Goal: Information Seeking & Learning: Learn about a topic

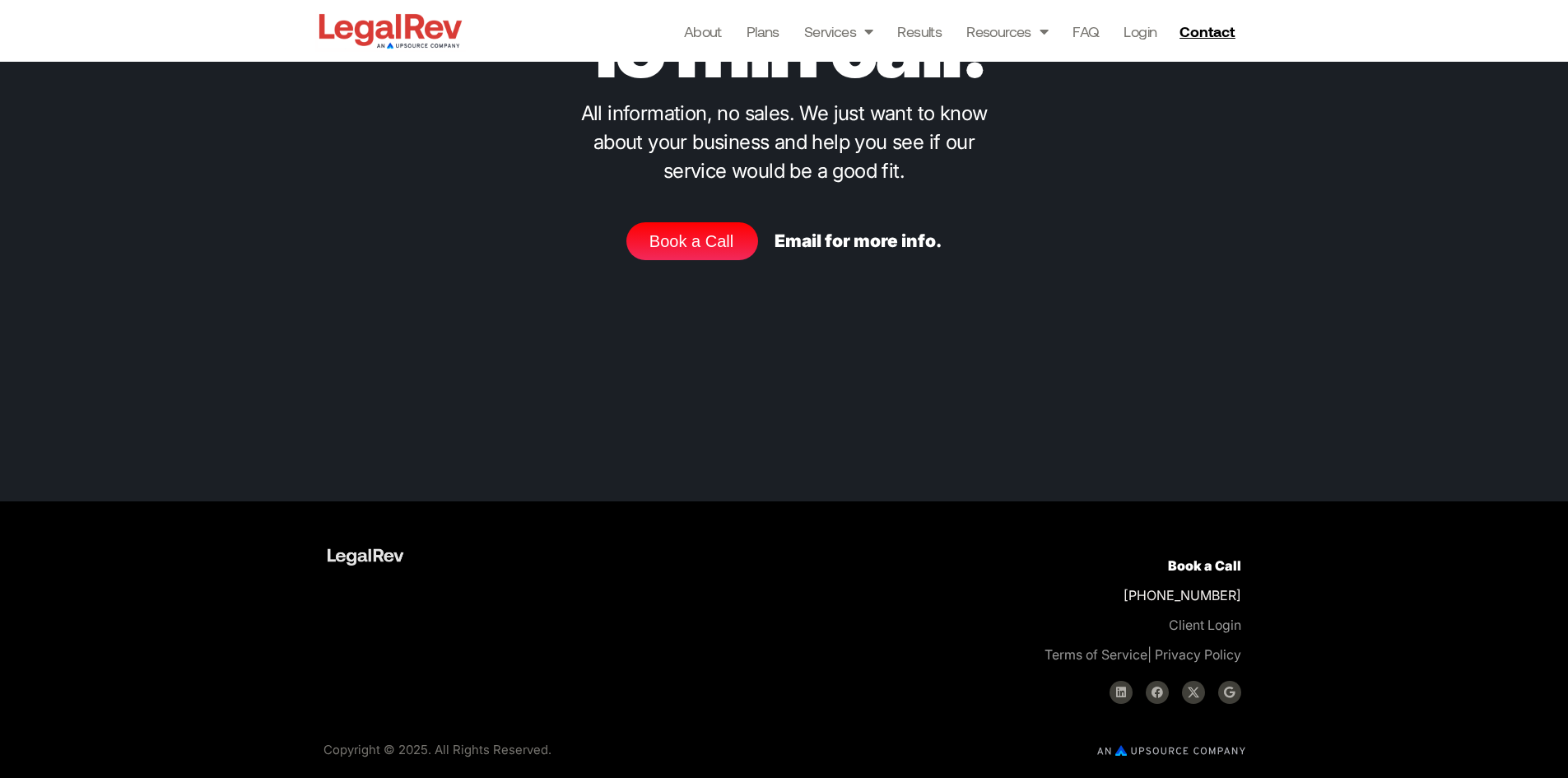
scroll to position [6647, 0]
click at [453, 559] on link at bounding box center [487, 556] width 320 height 27
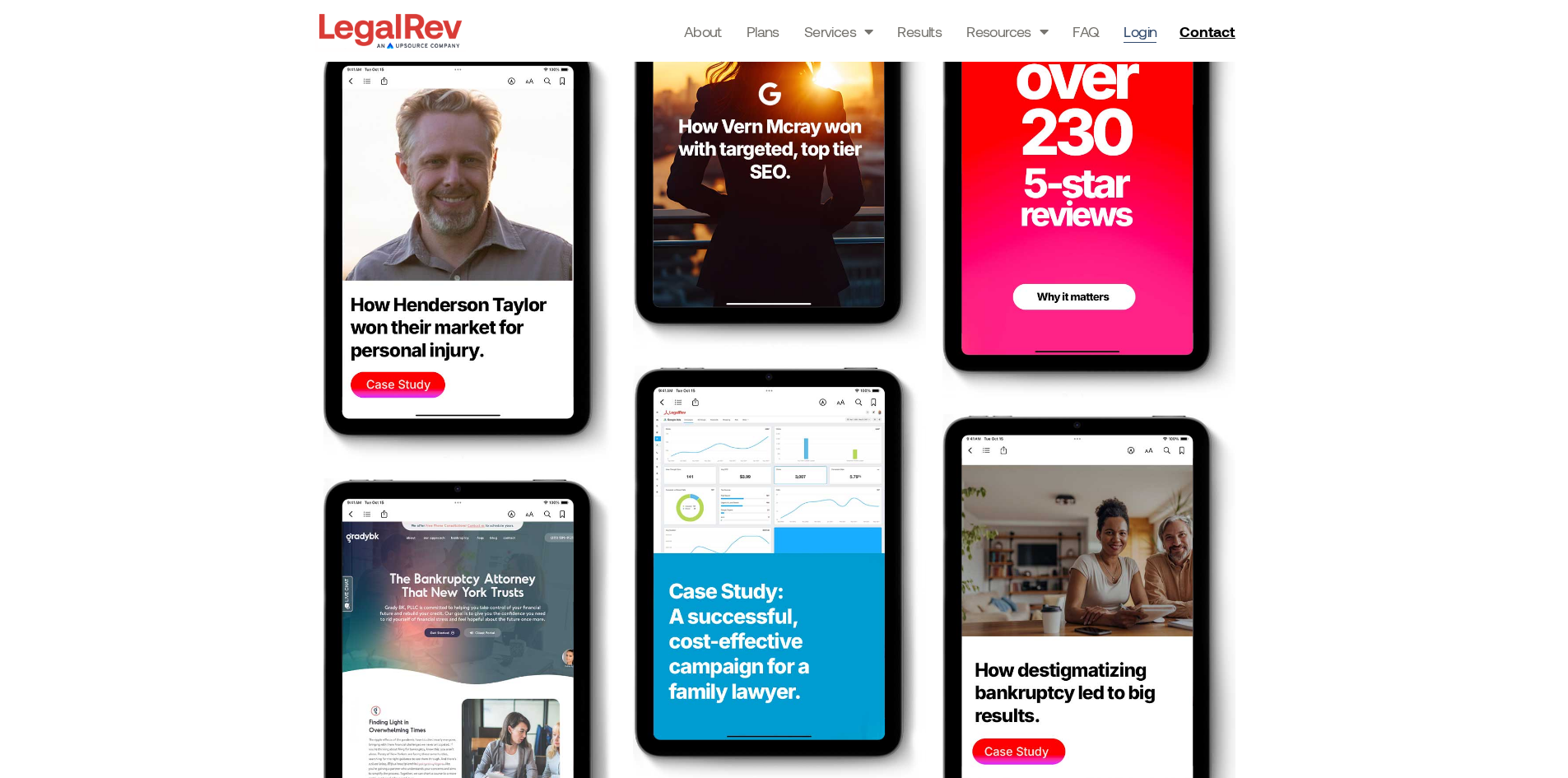
scroll to position [2552, 0]
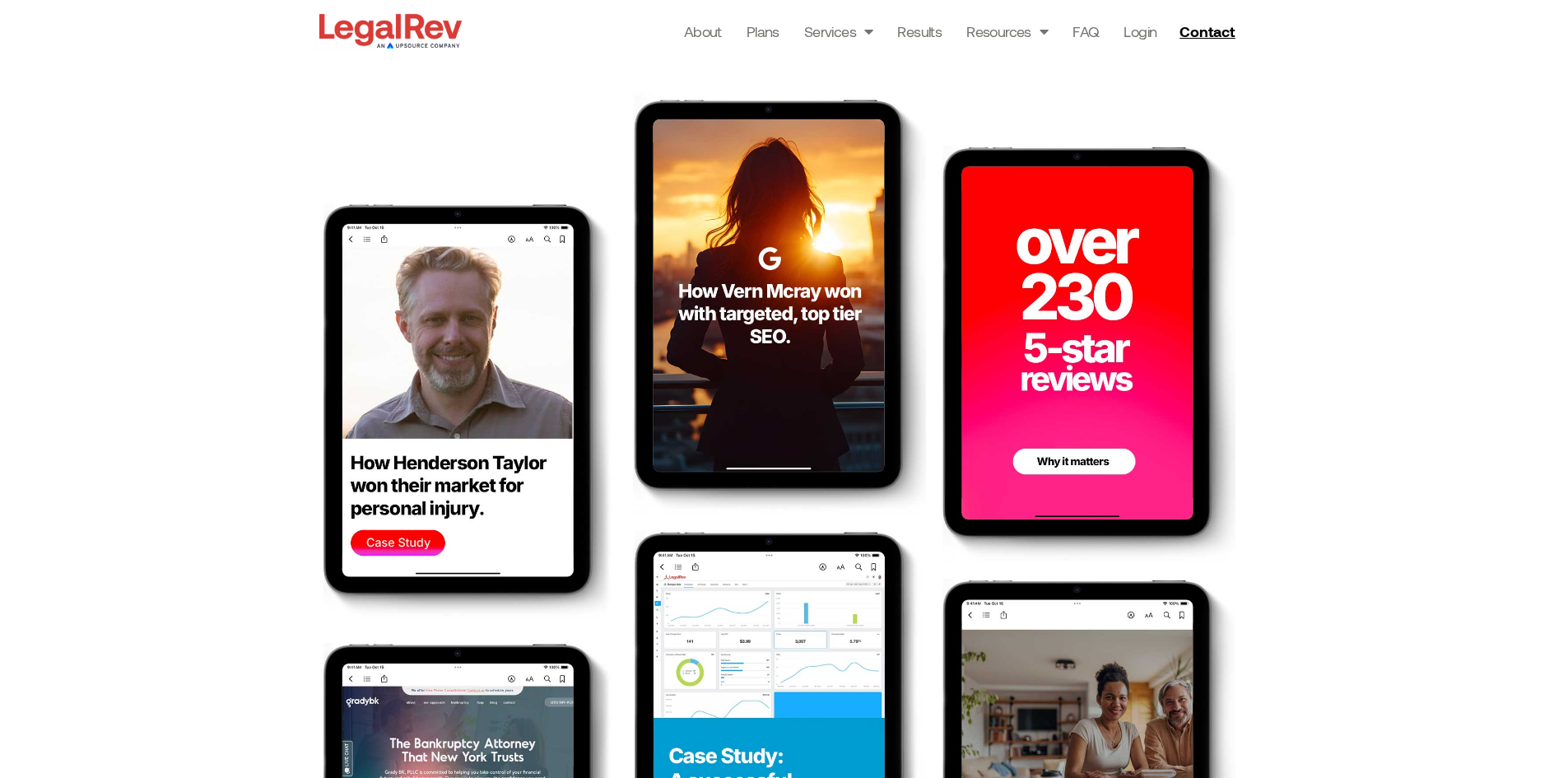
click at [456, 422] on img at bounding box center [470, 412] width 293 height 417
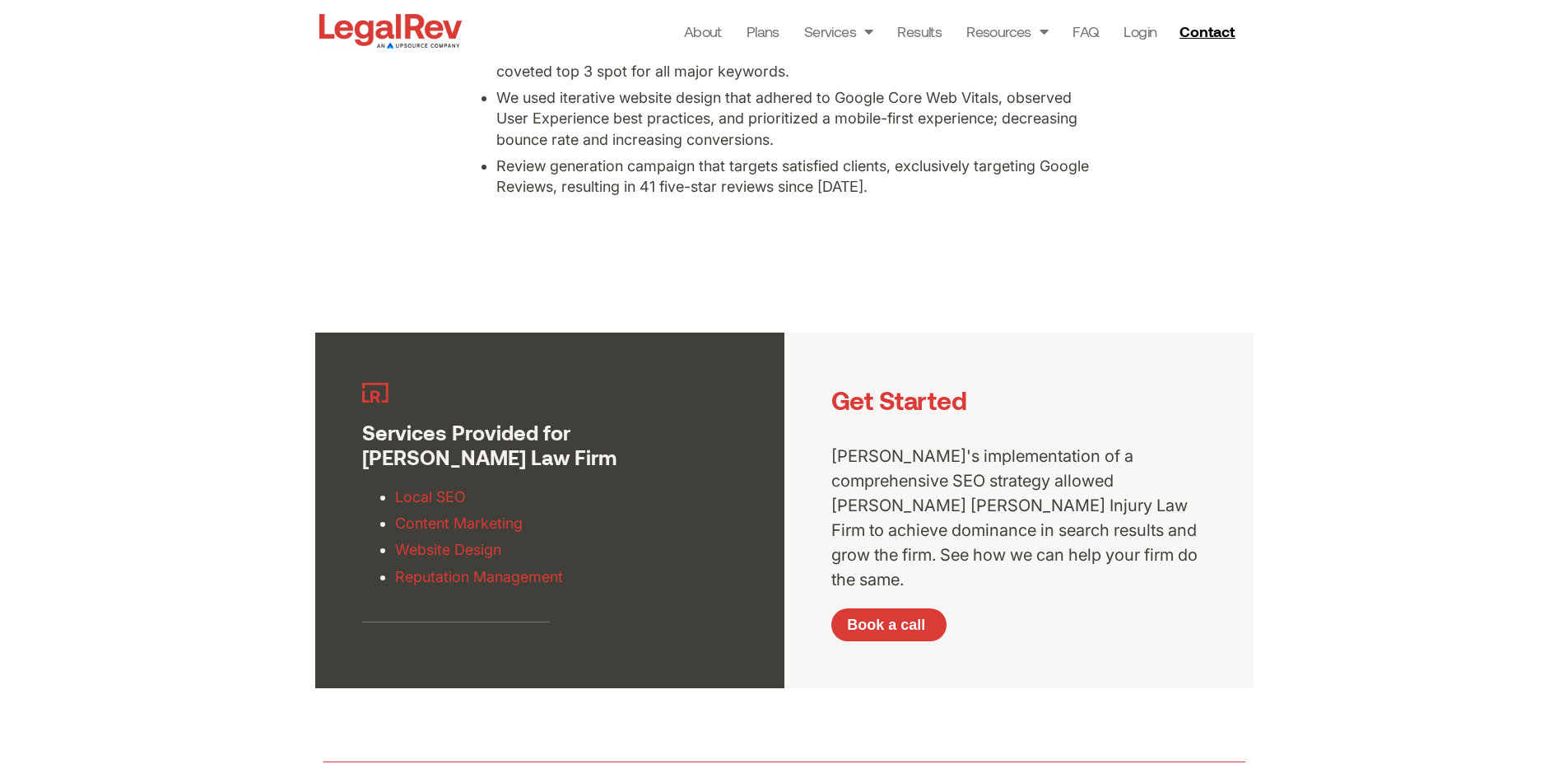
scroll to position [3408, 0]
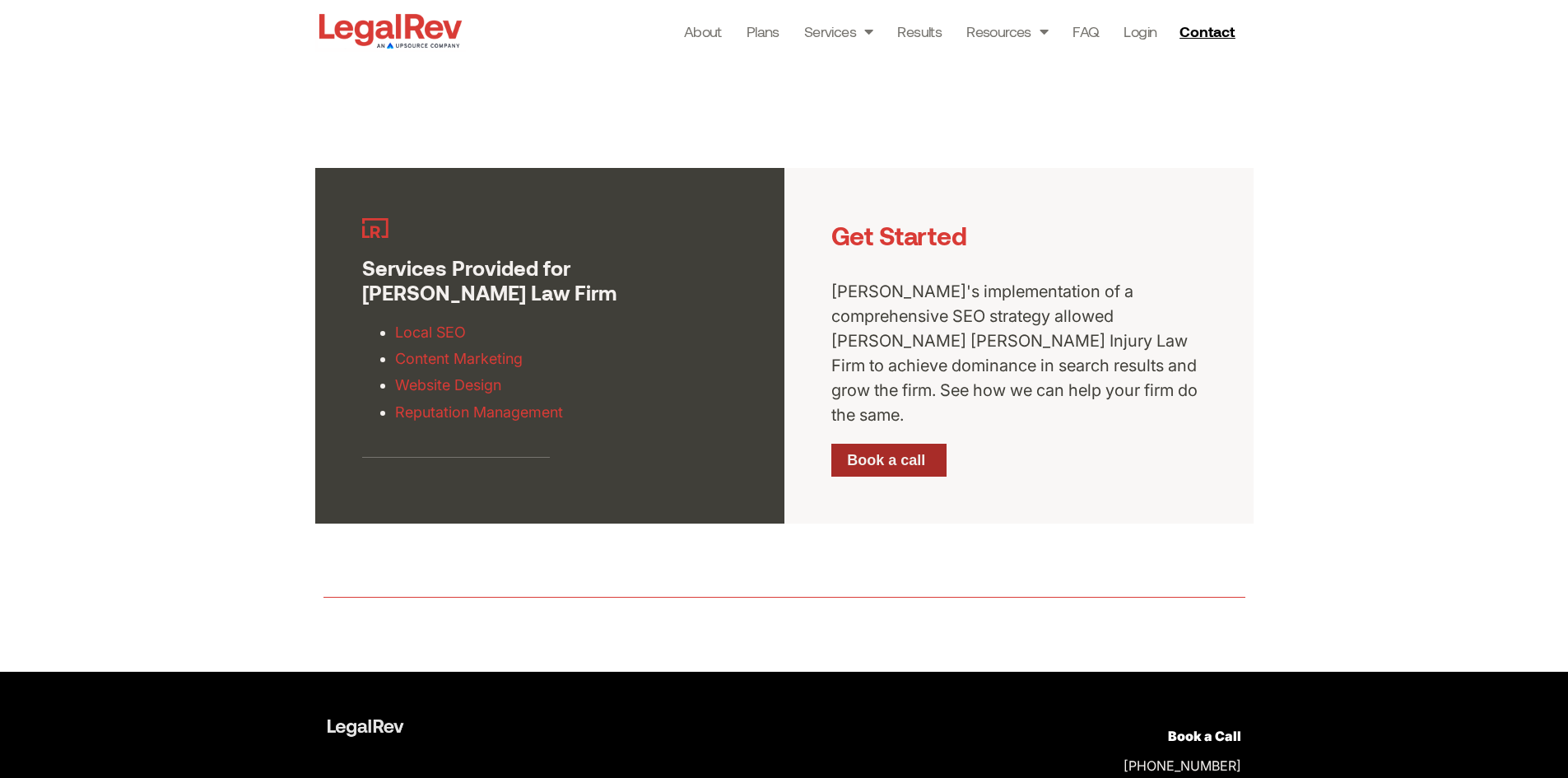
click at [883, 453] on span "Book a call" at bounding box center [885, 460] width 78 height 15
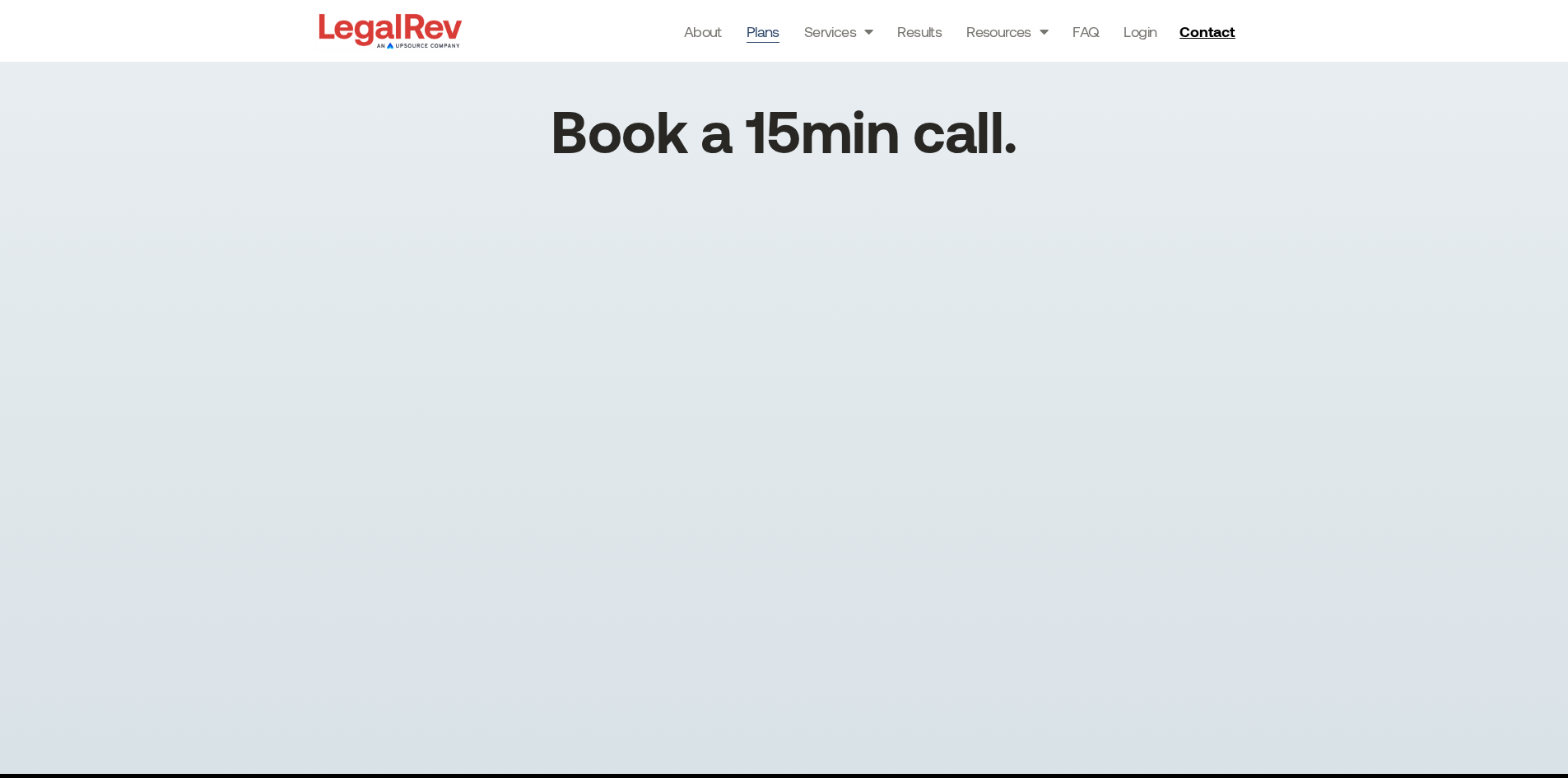
click at [764, 28] on link "Plans" at bounding box center [763, 30] width 33 height 23
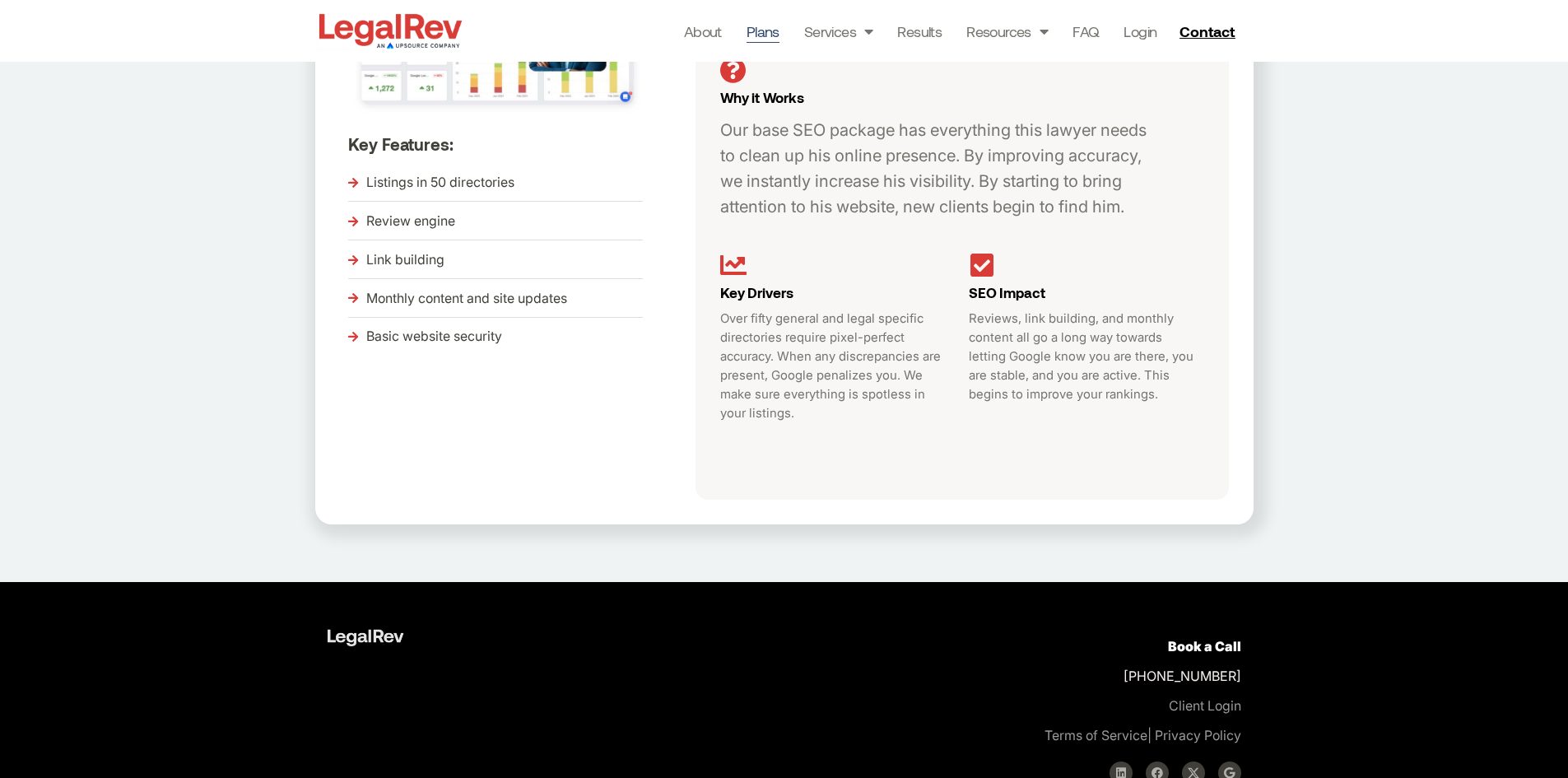
scroll to position [702, 0]
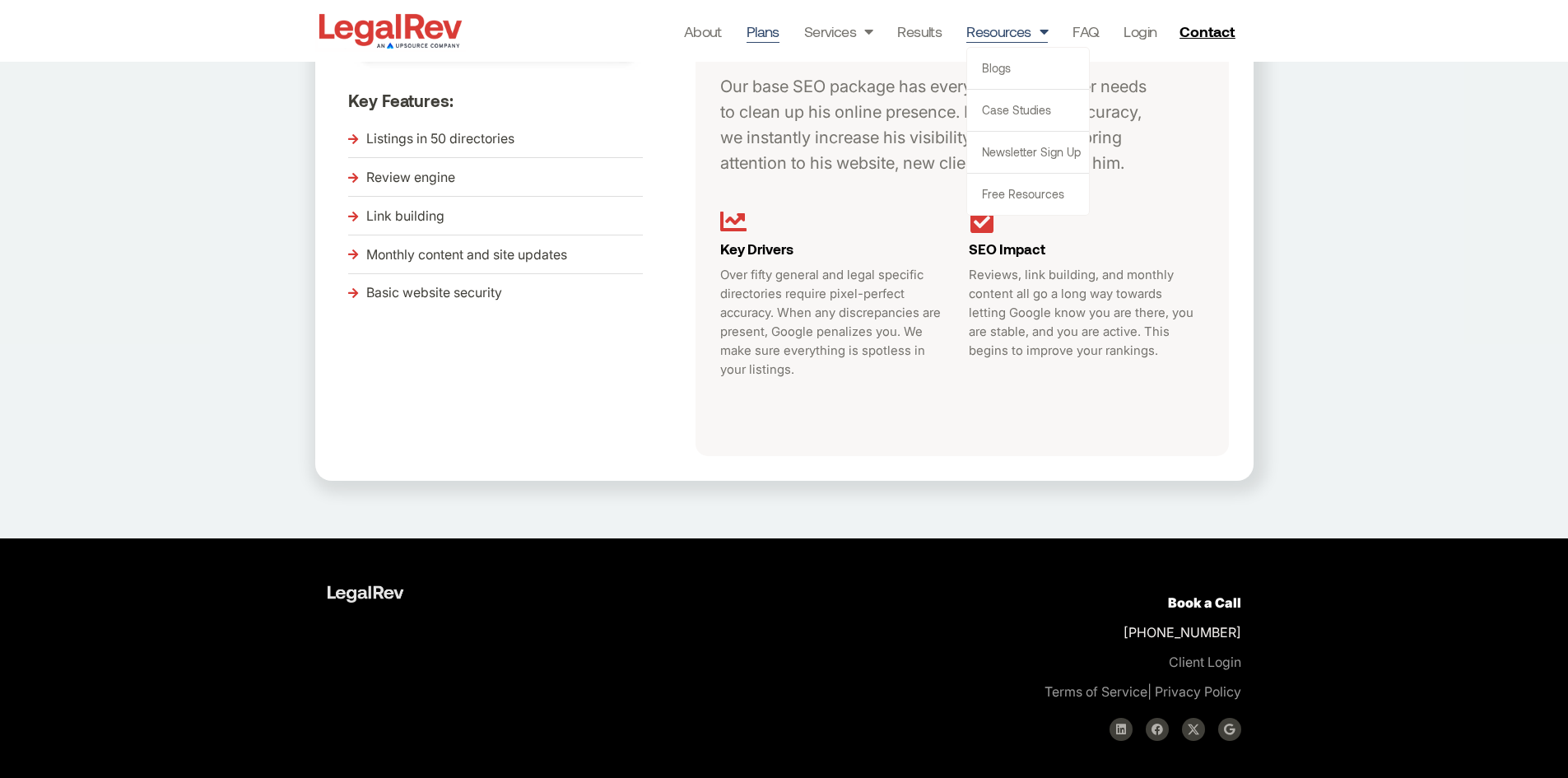
click at [1009, 32] on link "Resources" at bounding box center [1007, 30] width 81 height 23
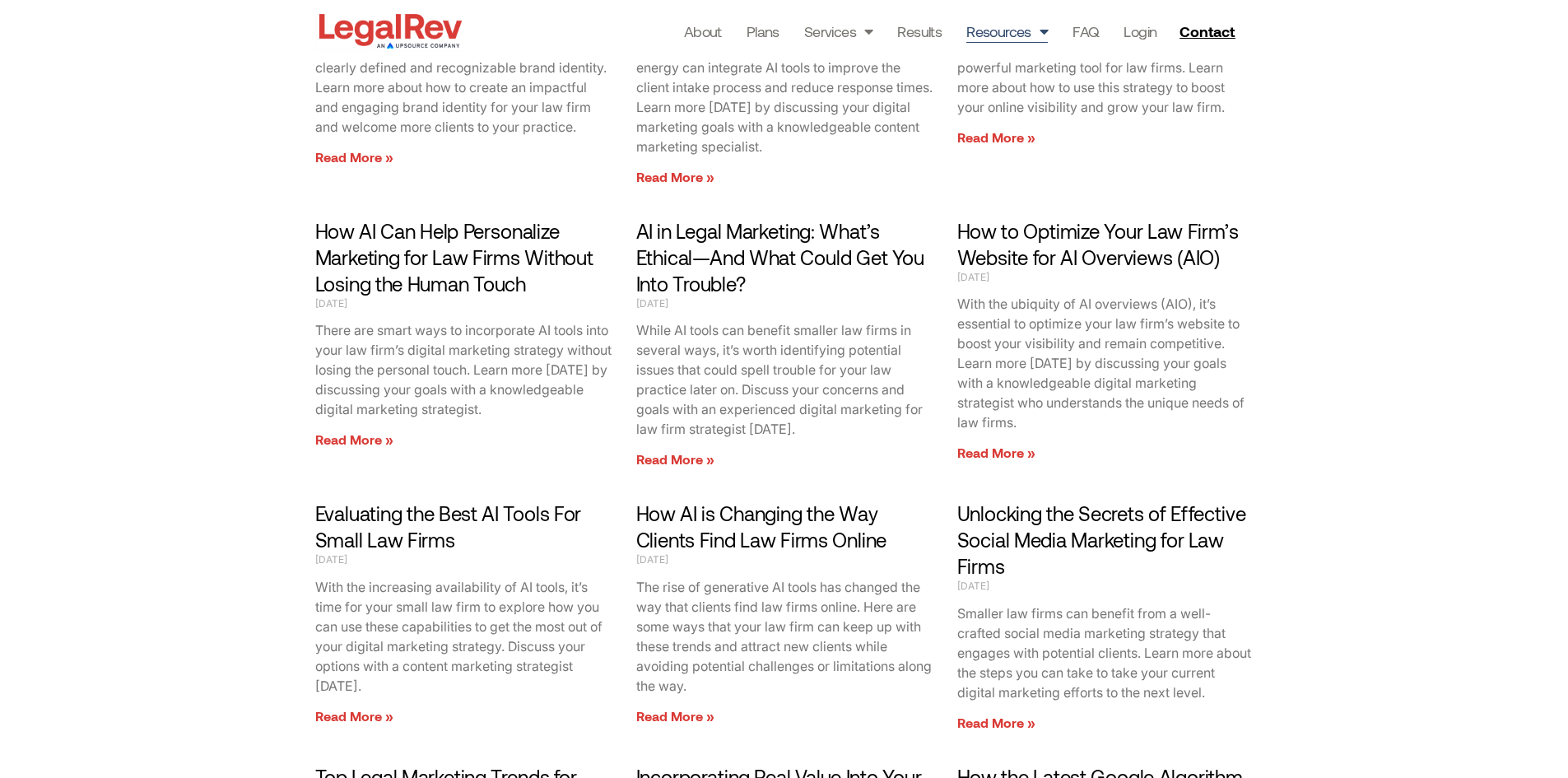
scroll to position [2158, 0]
